Goal: Information Seeking & Learning: Find specific fact

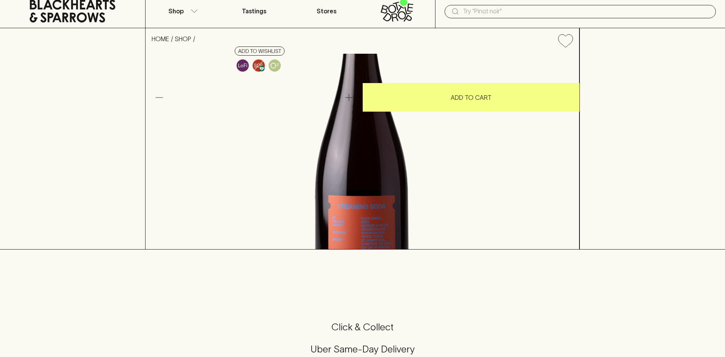
scroll to position [76, 0]
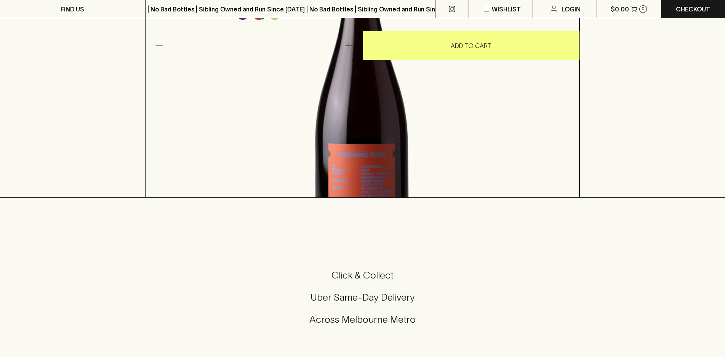
drag, startPoint x: 491, startPoint y: 260, endPoint x: 357, endPoint y: 212, distance: 141.7
click at [357, 118] on div "Super Vermouthy Vibes! The perfect [MEDICAL_DATA] wine to slot between a cockta…" at bounding box center [363, 86] width 434 height 64
copy div "Super Vermouthy Vibes! The perfect [MEDICAL_DATA] wine to slot between a cockta…"
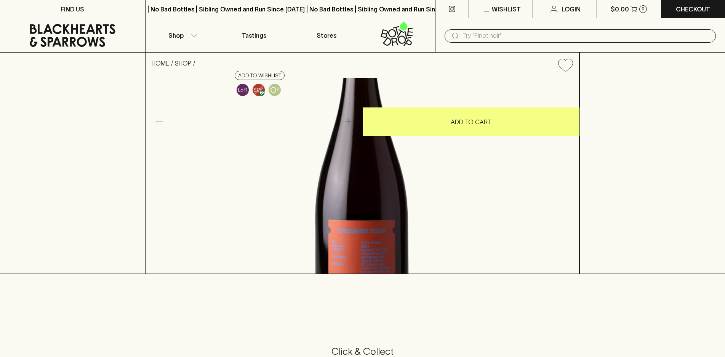
drag, startPoint x: 346, startPoint y: 69, endPoint x: 436, endPoint y: 92, distance: 92.8
click at [436, 87] on h4 "Pool Creaming Soda Muscat a Petit Grain 2024" at bounding box center [403, 79] width 336 height 16
copy h4 "Pool Creaming Soda Muscat a Petit Grain 2024"
click at [72, 26] on icon at bounding box center [73, 35] width 86 height 23
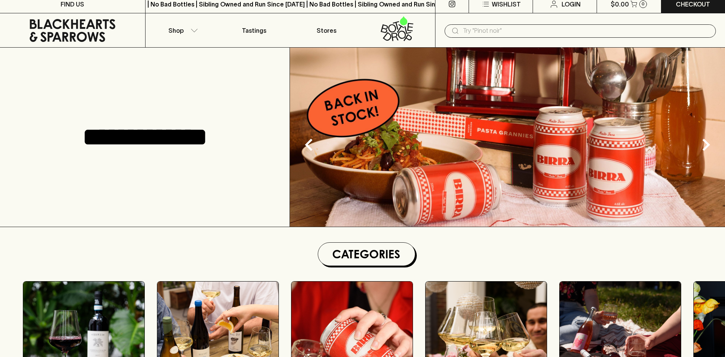
scroll to position [267, 0]
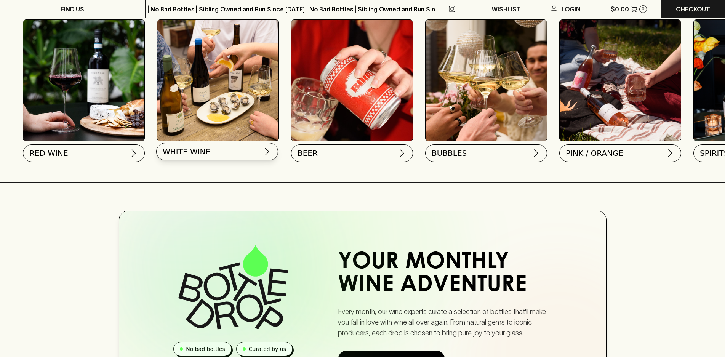
click at [213, 144] on button "WHITE WINE" at bounding box center [217, 152] width 122 height 18
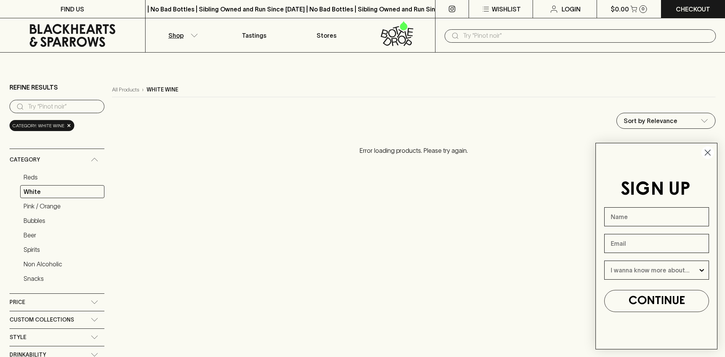
click at [708, 151] on circle "Close dialog" at bounding box center [708, 152] width 13 height 13
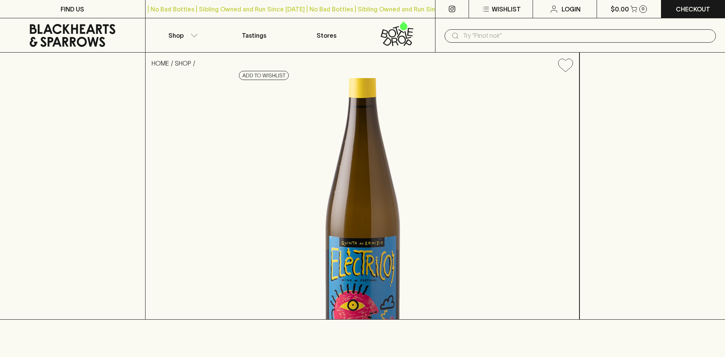
drag, startPoint x: 447, startPoint y: 87, endPoint x: 348, endPoint y: 70, distance: 101.2
click at [348, 71] on h4 "Quinta do Ermizio Electrico Vinho Verde 2022" at bounding box center [405, 79] width 332 height 16
copy h4 "Quinta do Ermizio Electrico Vinho Verde 2022"
click at [484, 37] on input "text" at bounding box center [586, 36] width 247 height 12
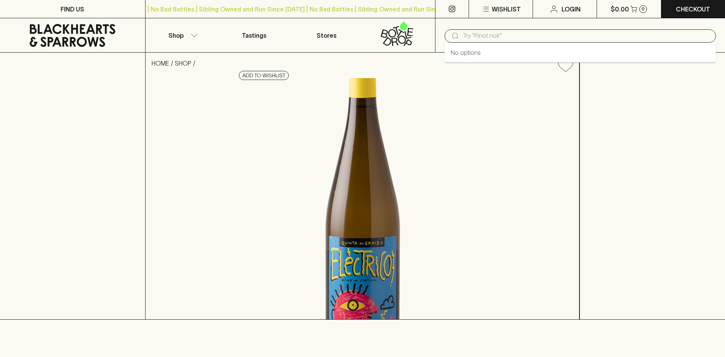
paste input "Quinta do Ermizio Electrico Vinho Verde 2022"
type input "Quinta do Ermizio Electrico Vinho Verde 2023"
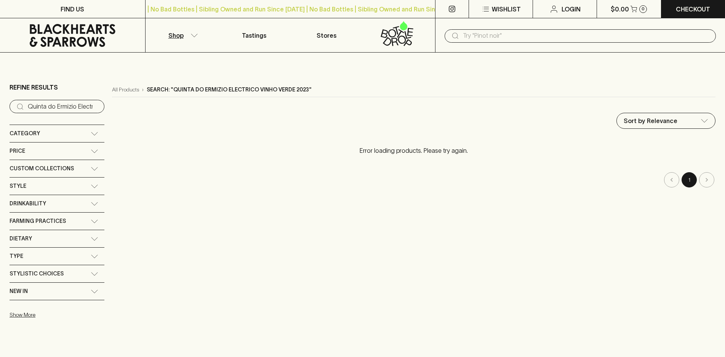
click at [317, 91] on div "All Products › Search: "Quinta do Ermizio Electrico Vinho Verde 2023"" at bounding box center [414, 90] width 604 height 14
